Goal: Use online tool/utility

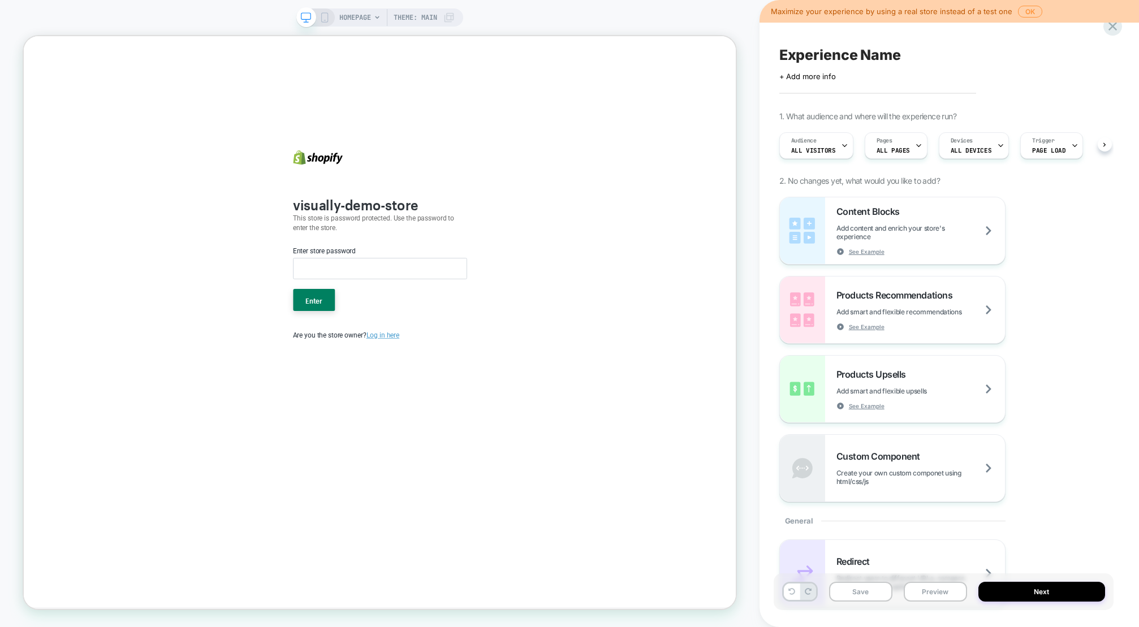
scroll to position [0, 1]
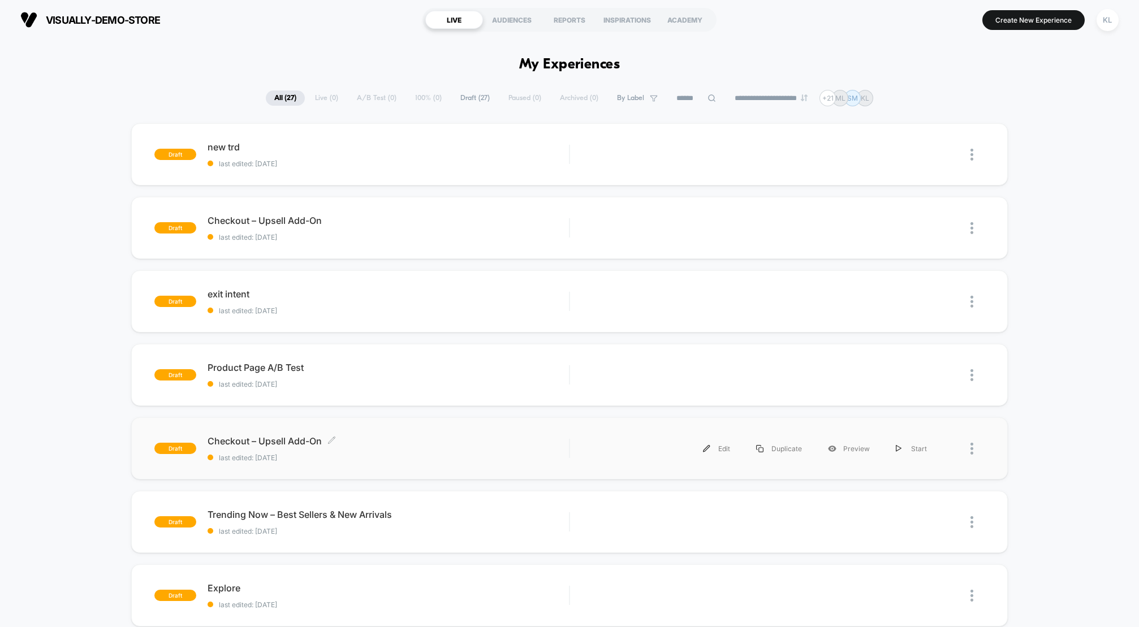
scroll to position [137, 0]
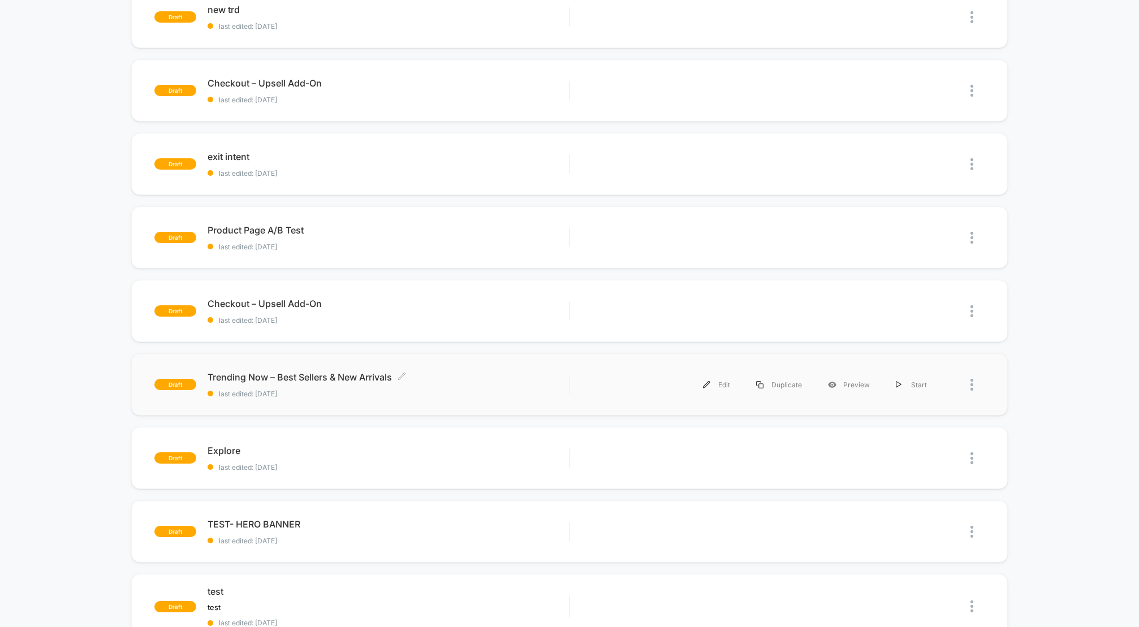
click at [299, 376] on span "Trending Now – Best Sellers & New Arrivals Click to edit experience details" at bounding box center [389, 377] width 362 height 11
